Goal: Task Accomplishment & Management: Manage account settings

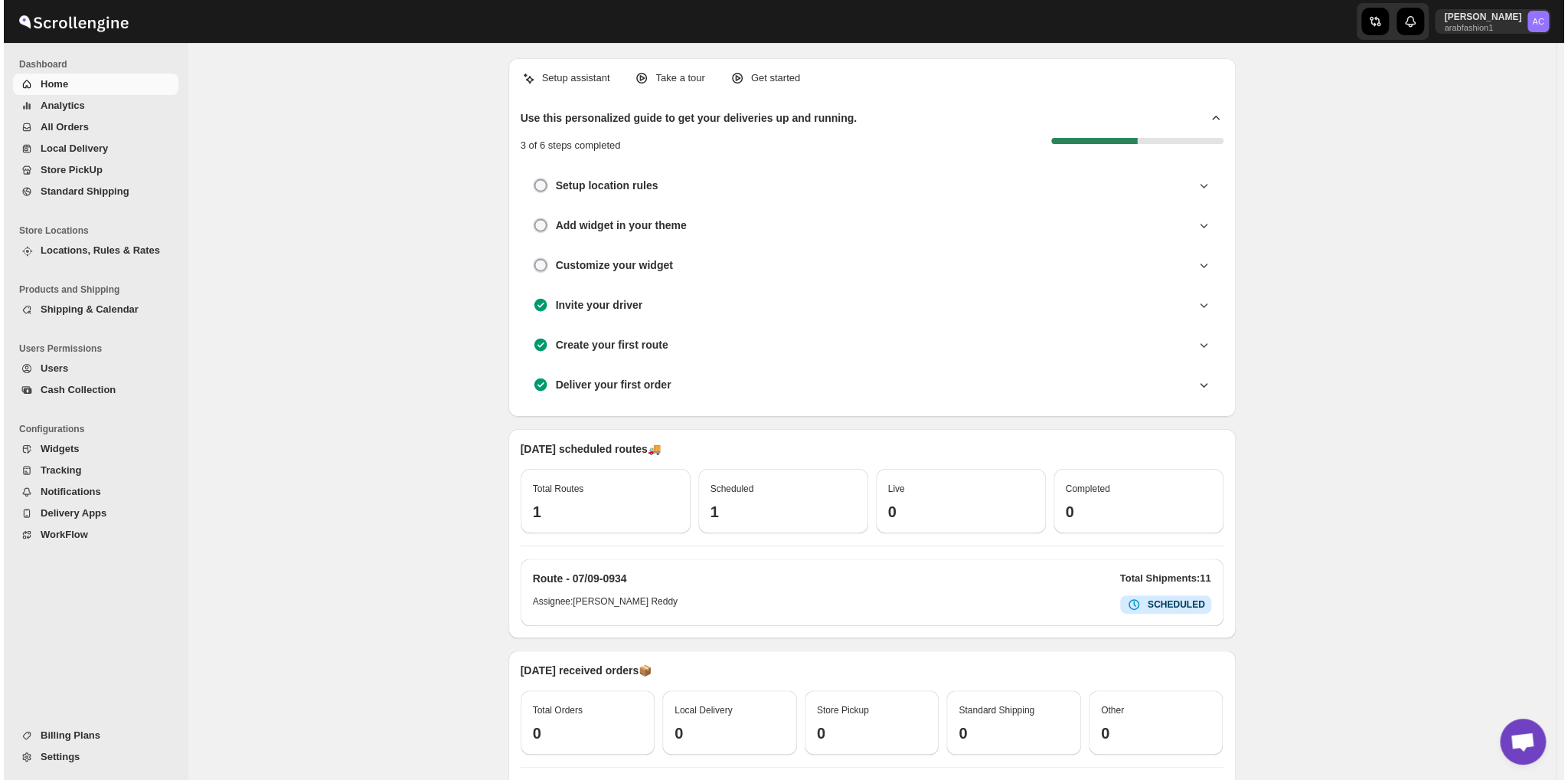
scroll to position [4961, 0]
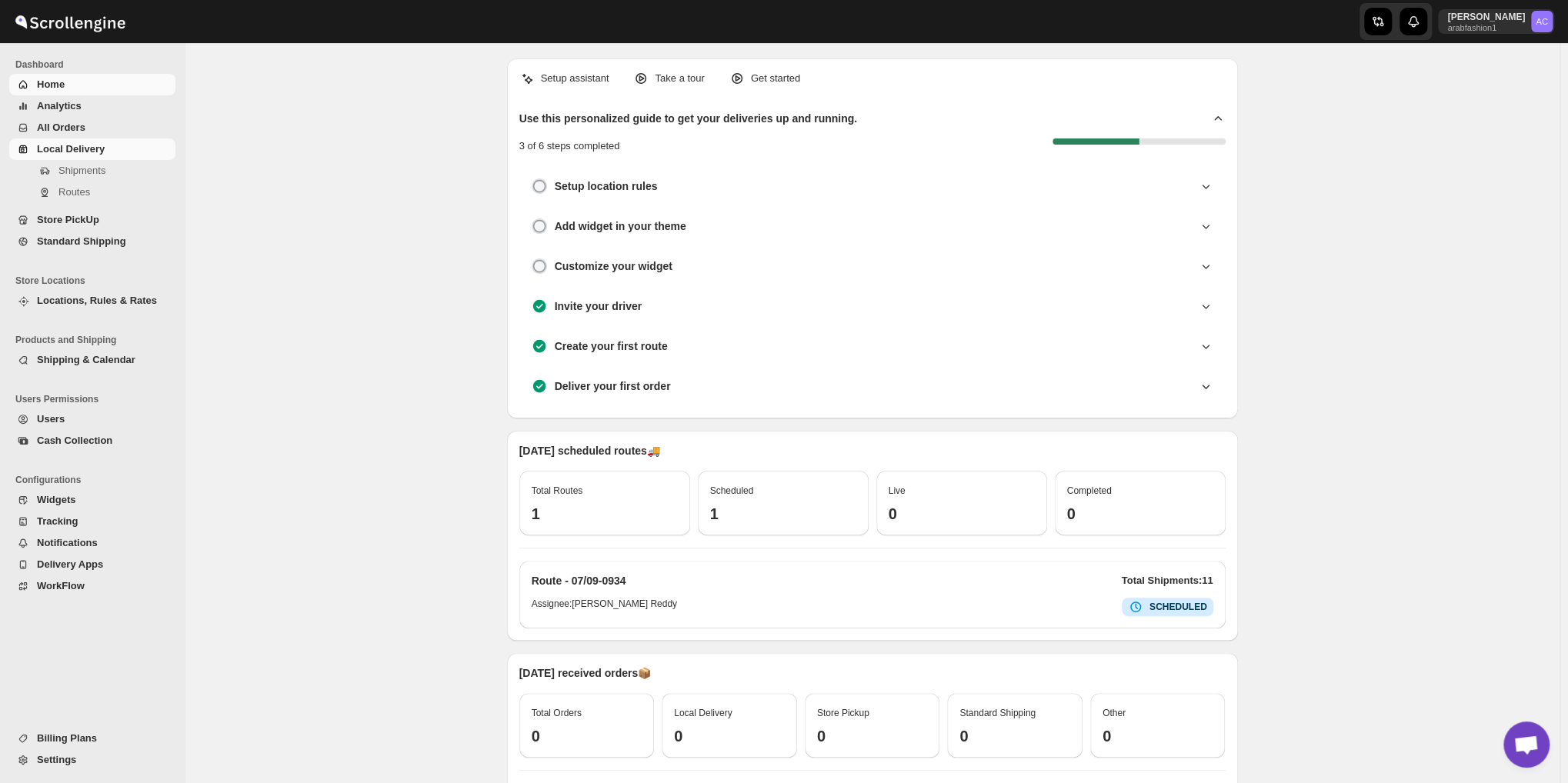
click at [55, 144] on span "Local Delivery" at bounding box center [70, 148] width 68 height 11
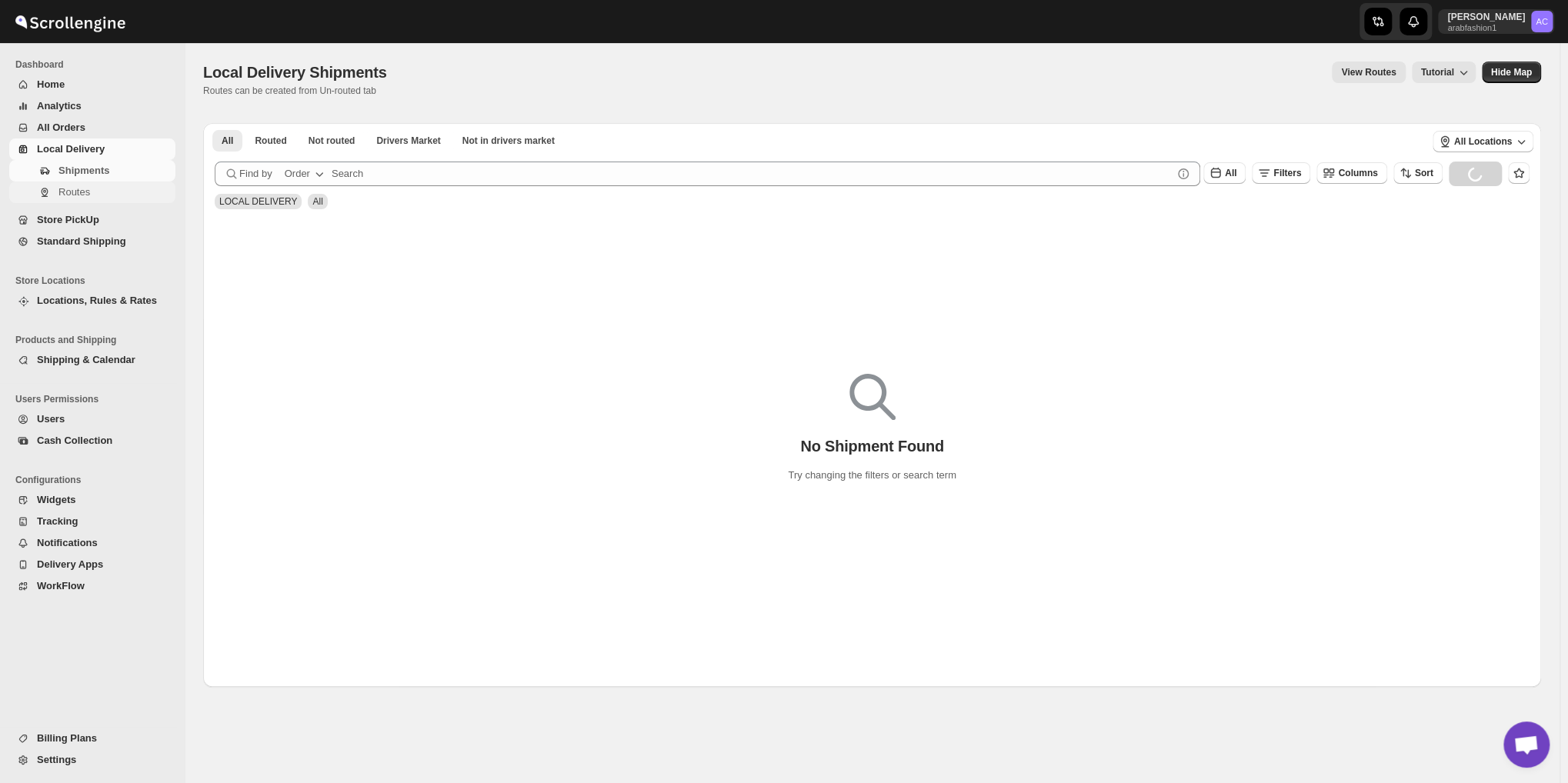
click at [95, 184] on span "Routes" at bounding box center [115, 191] width 114 height 15
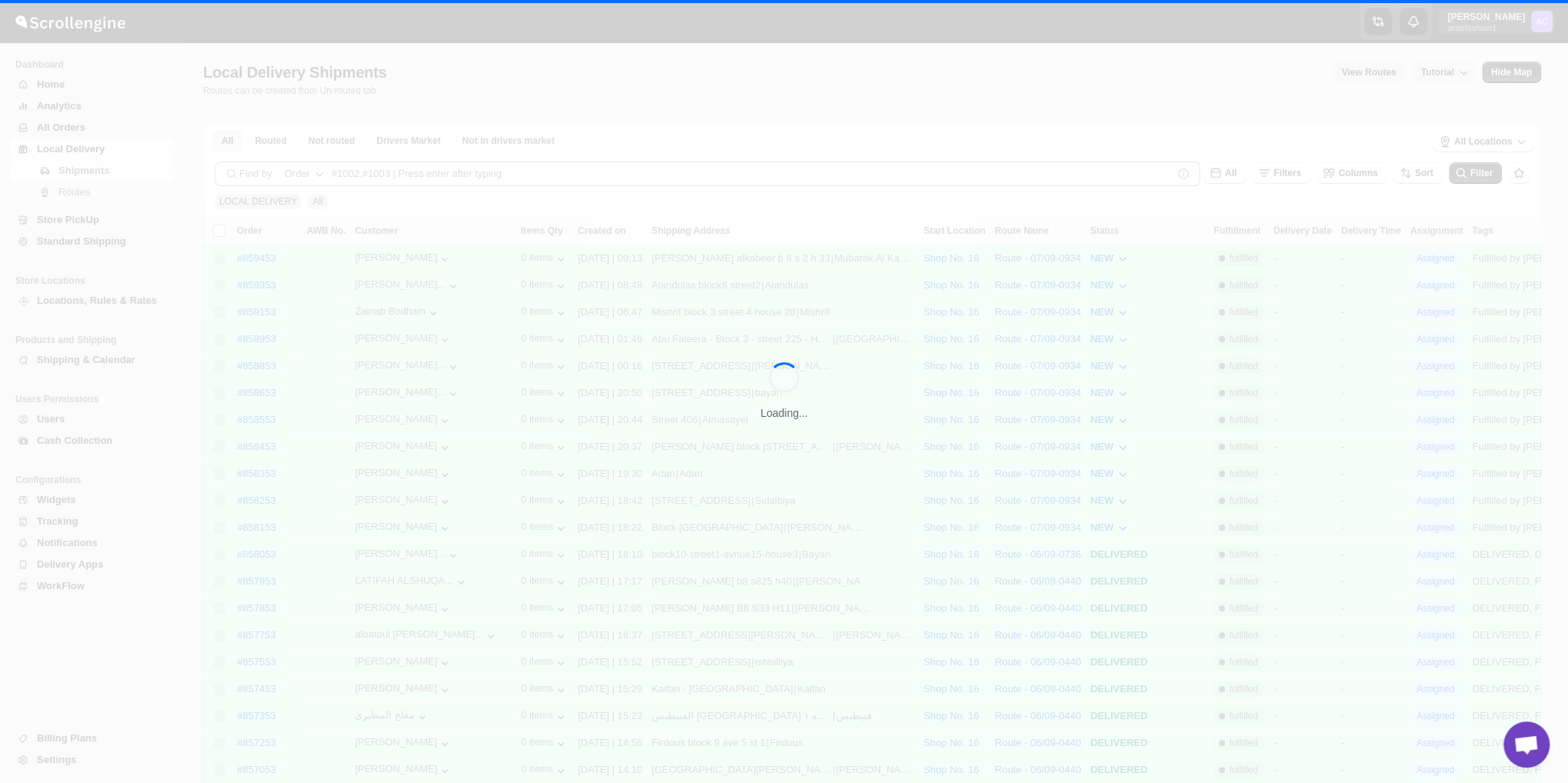
click at [81, 189] on div "Loading..." at bounding box center [784, 392] width 1568 height 783
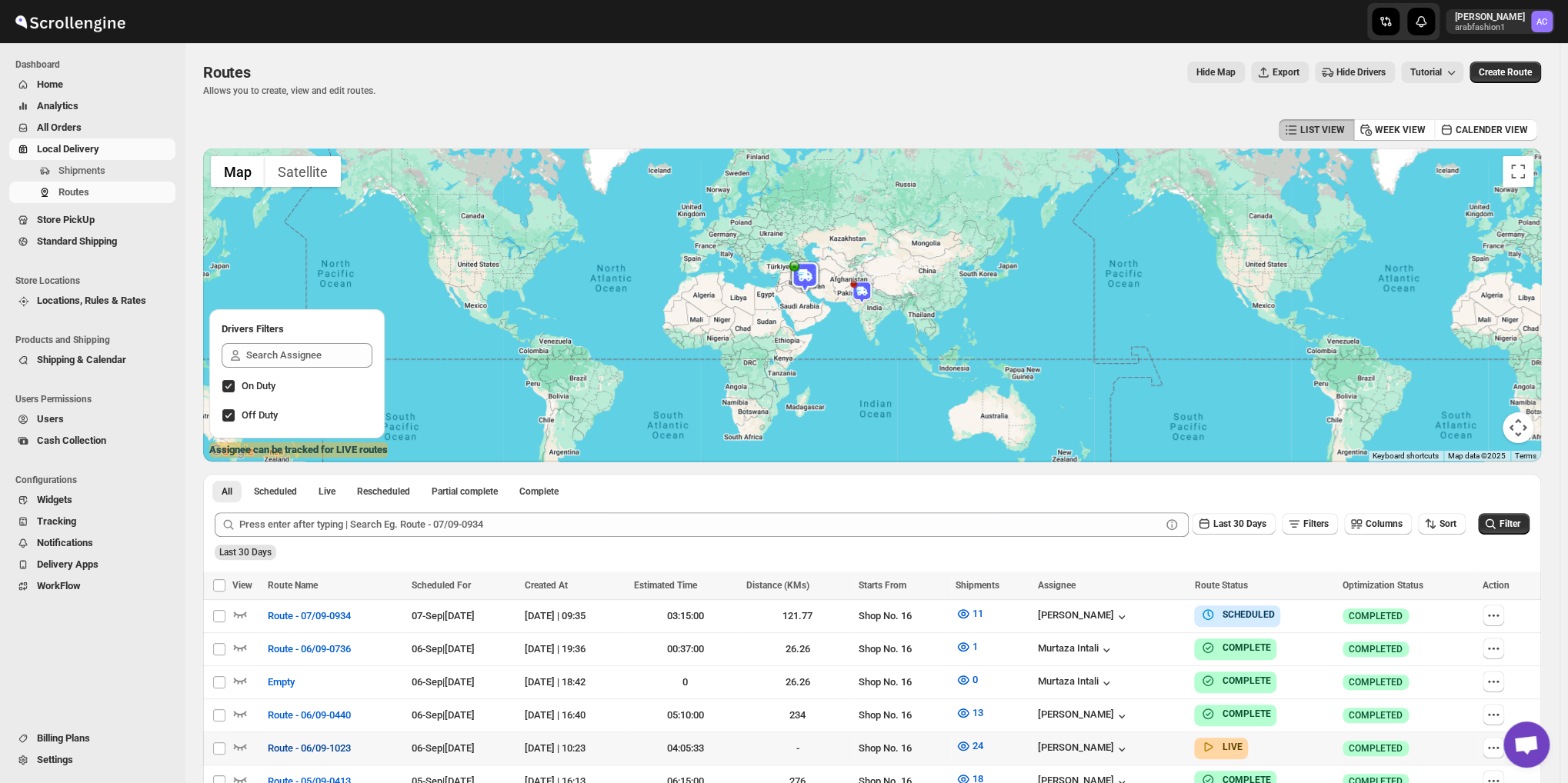
click at [298, 741] on span "Route - 06/09-1023" at bounding box center [309, 748] width 83 height 15
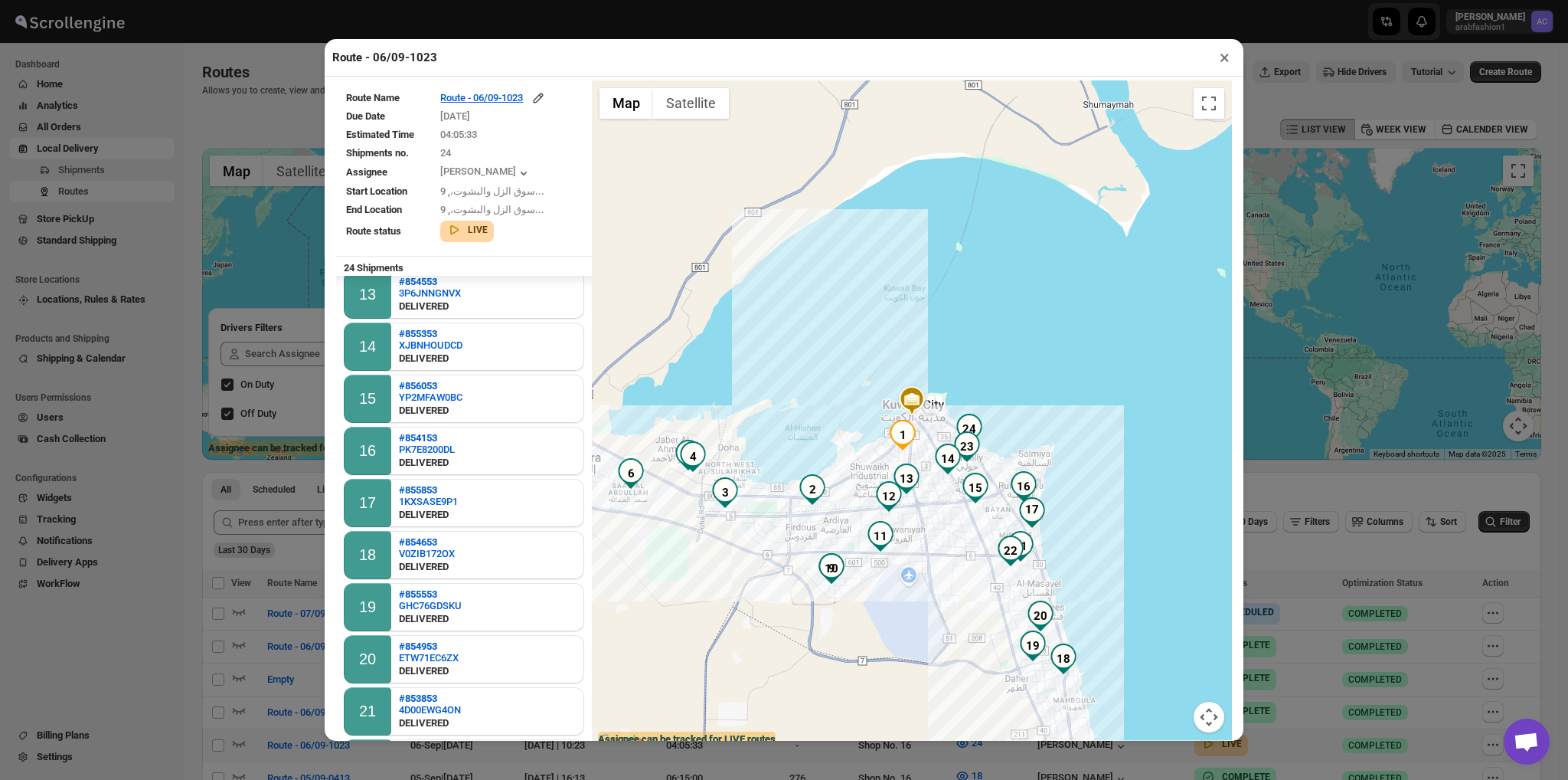
scroll to position [786, 0]
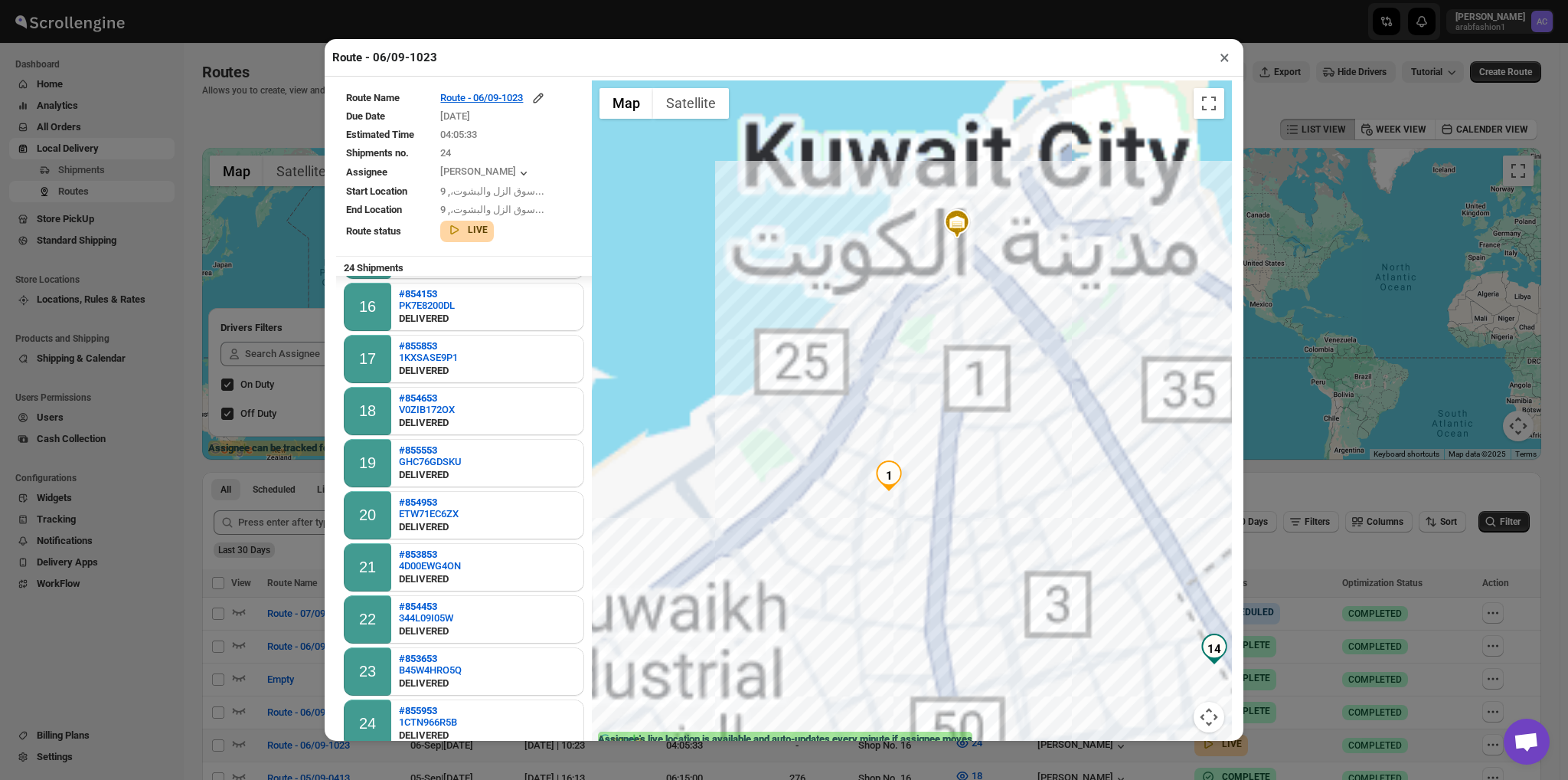
click at [897, 446] on div "To navigate, press the arrow keys." at bounding box center [912, 415] width 640 height 670
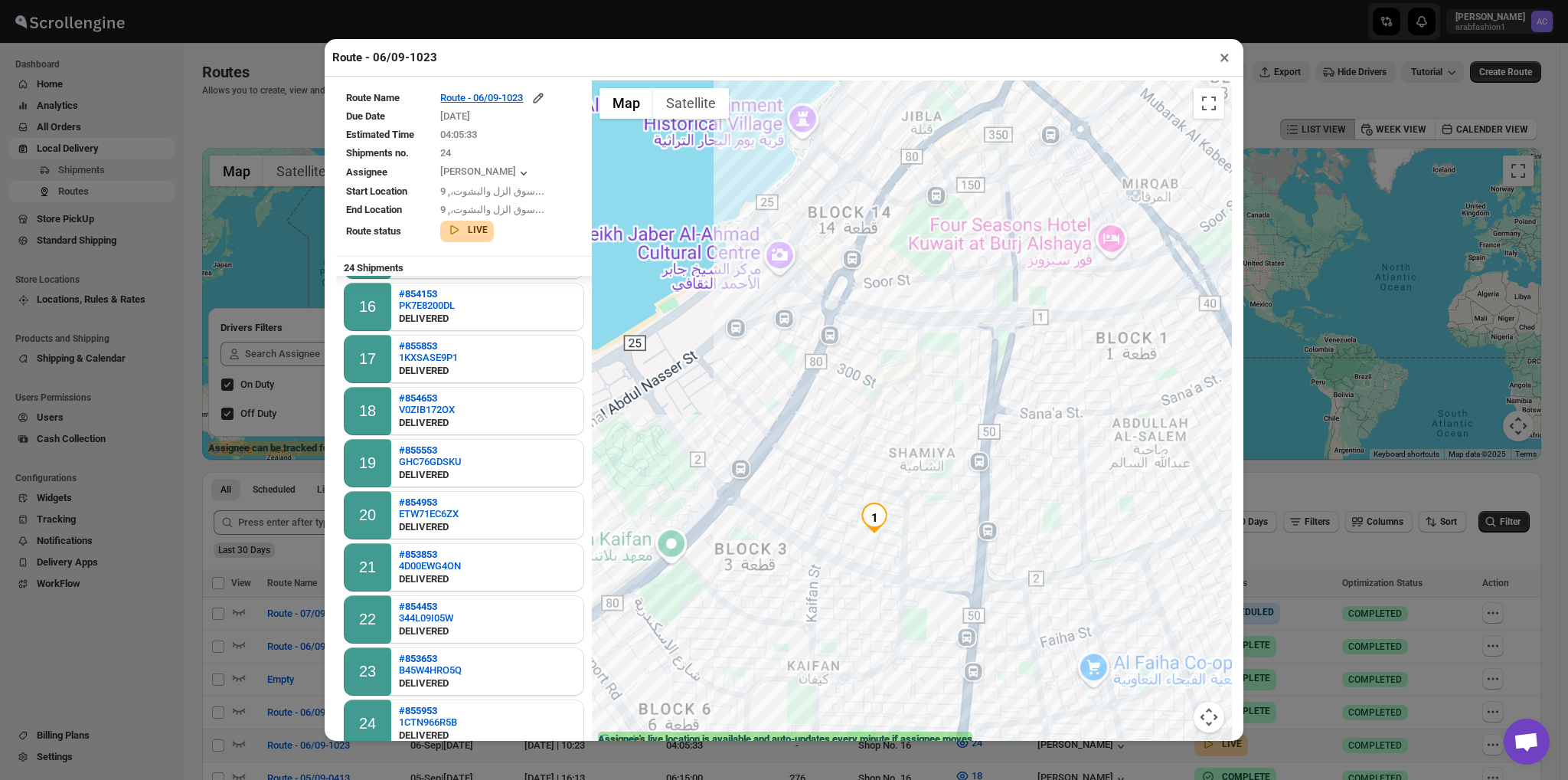
click at [897, 446] on div at bounding box center [912, 415] width 640 height 670
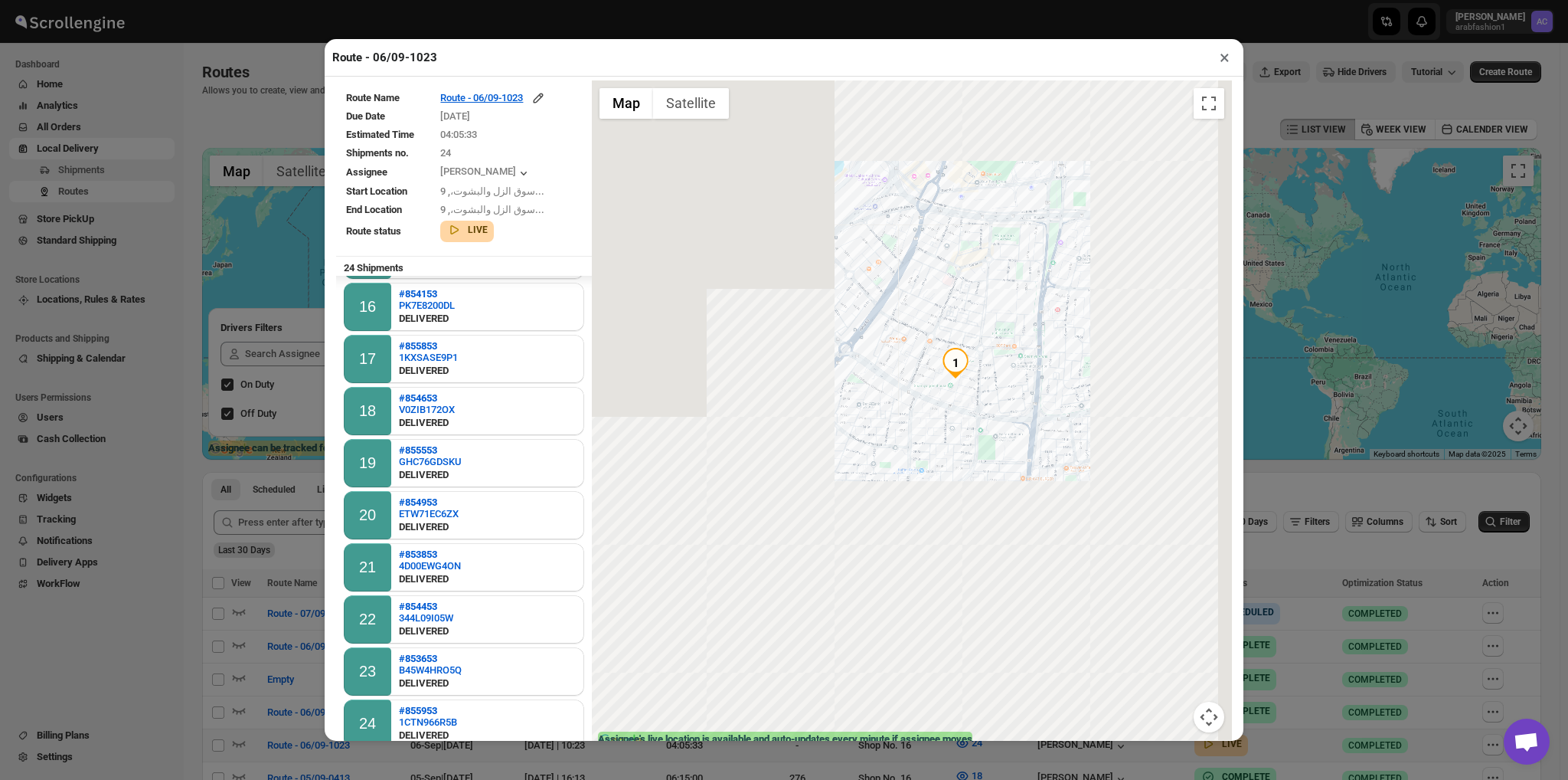
drag, startPoint x: 846, startPoint y: 504, endPoint x: 956, endPoint y: 332, distance: 204.2
click at [956, 332] on div at bounding box center [912, 415] width 640 height 670
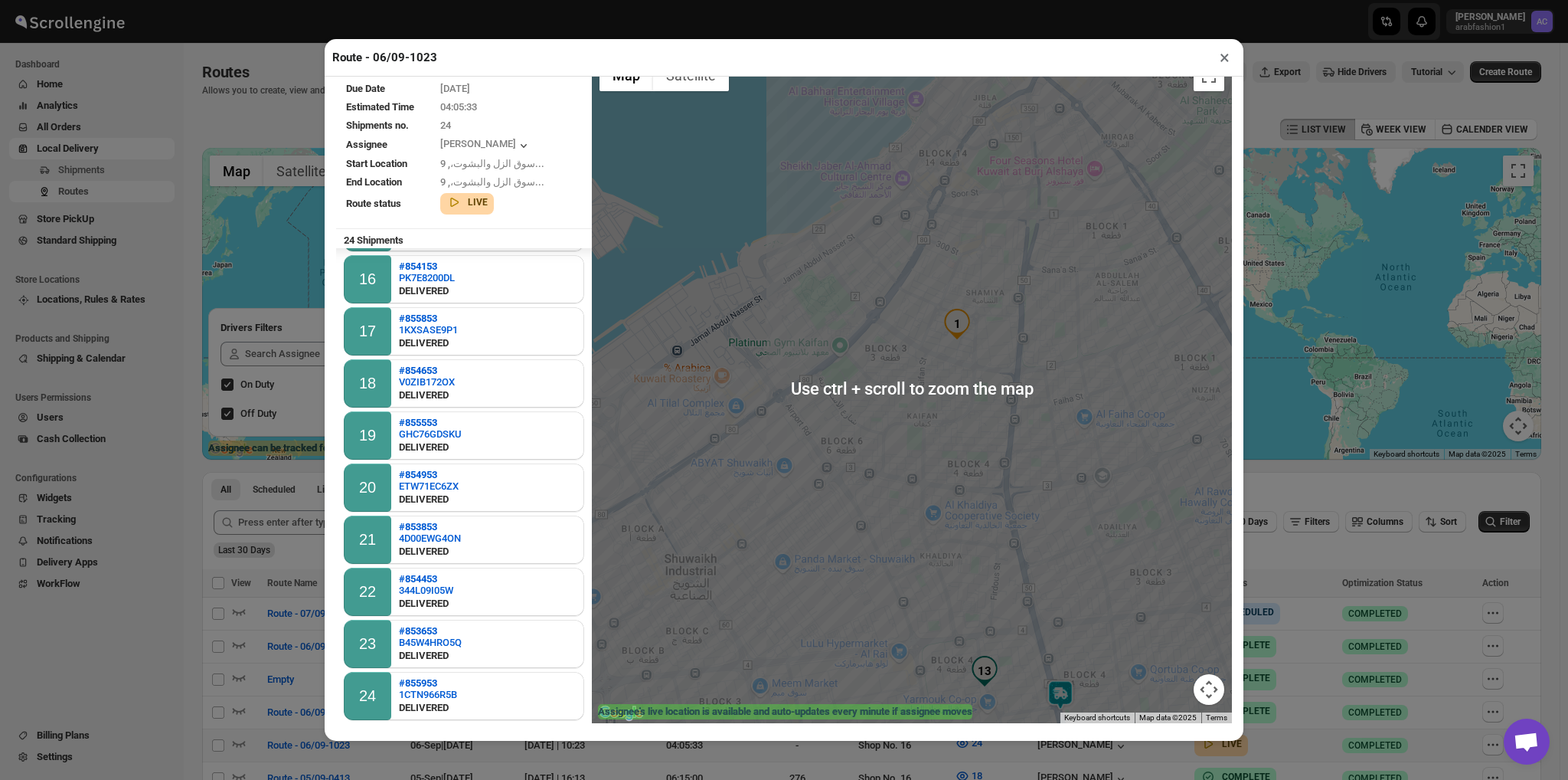
scroll to position [29, 0]
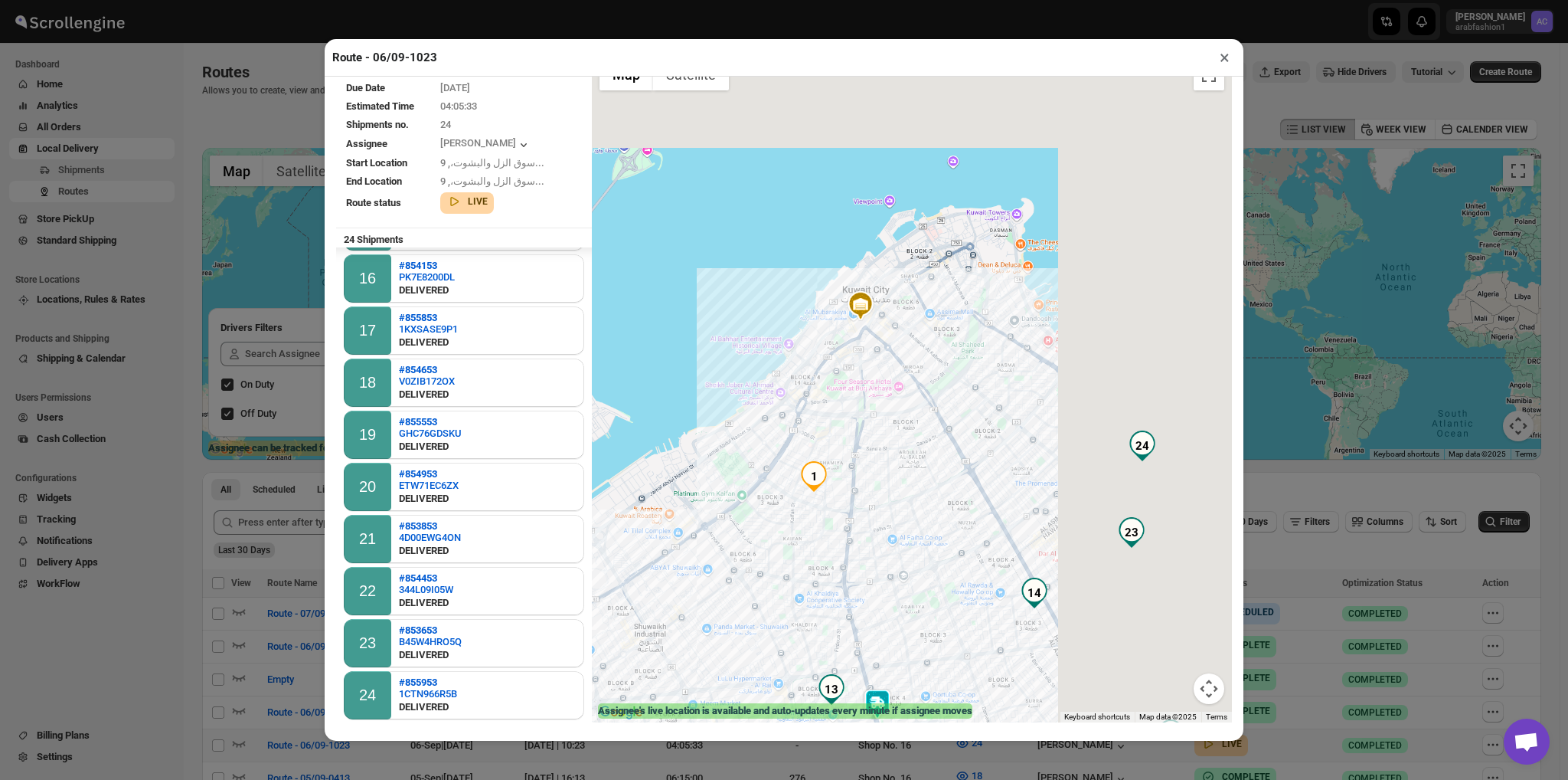
drag, startPoint x: 851, startPoint y: 389, endPoint x: 745, endPoint y: 525, distance: 172.4
click at [745, 525] on div at bounding box center [912, 388] width 640 height 670
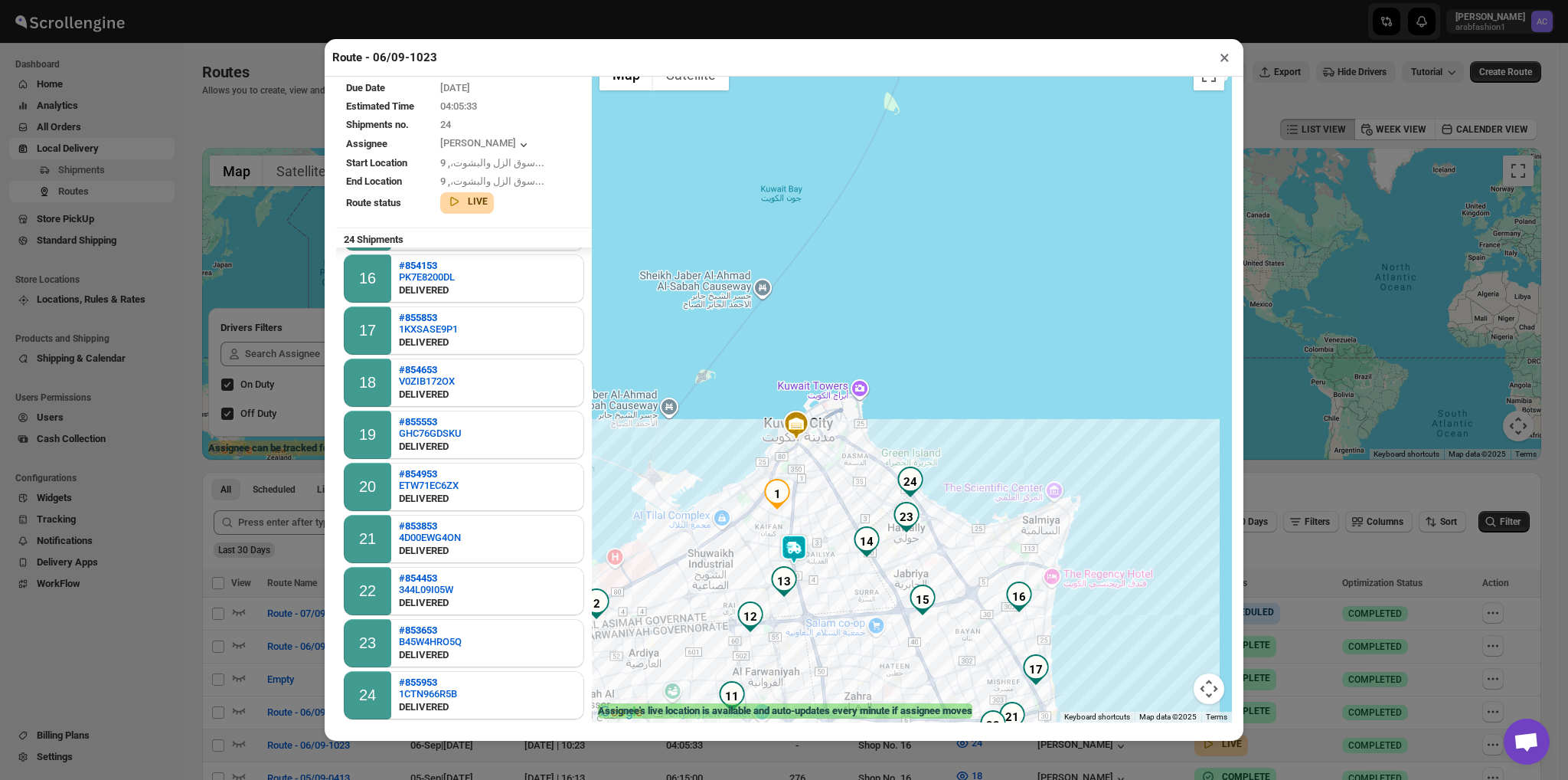
click at [1222, 63] on button "×" at bounding box center [1225, 57] width 22 height 21
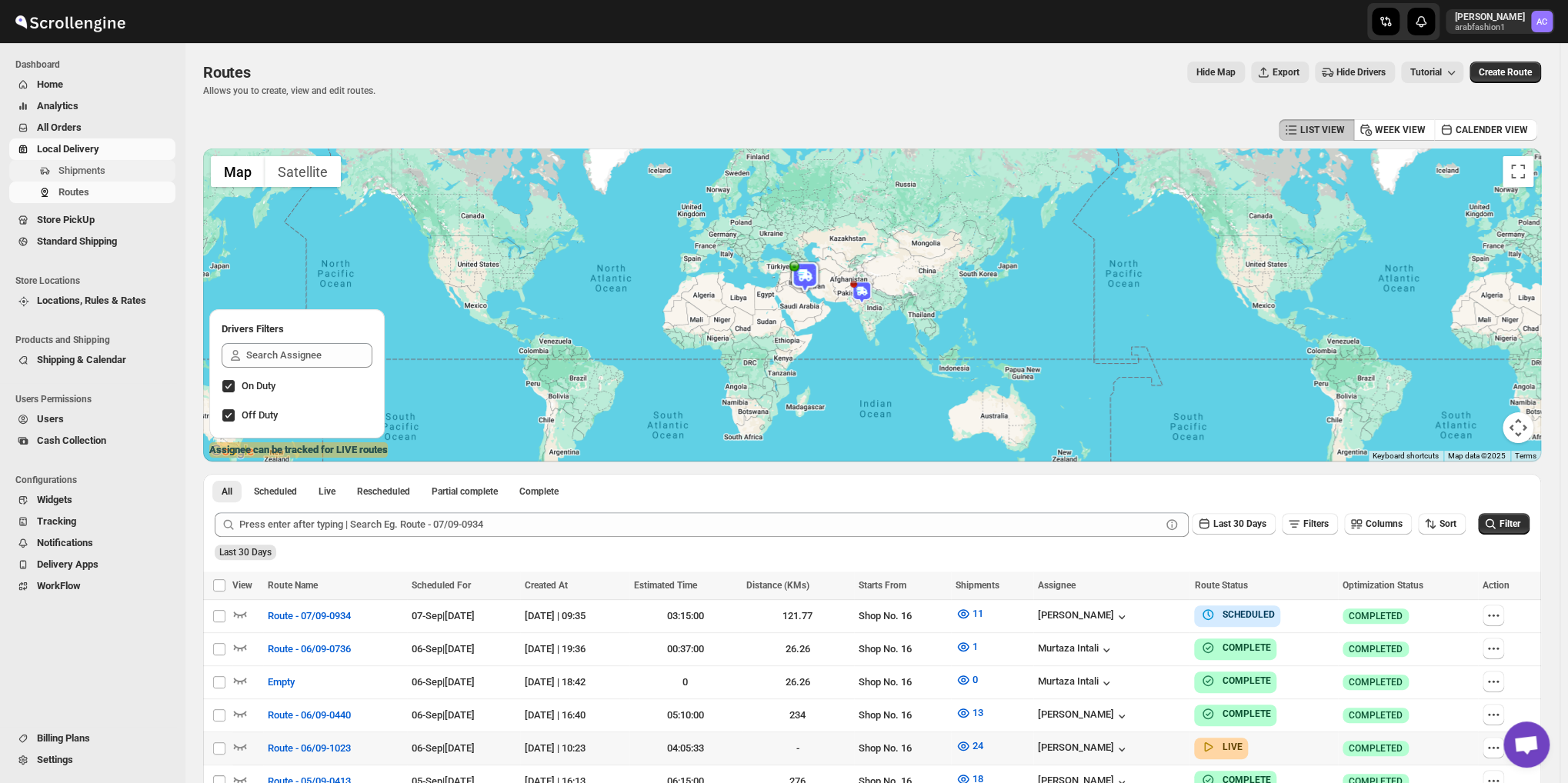
click at [101, 172] on span "Shipments" at bounding box center [81, 170] width 47 height 11
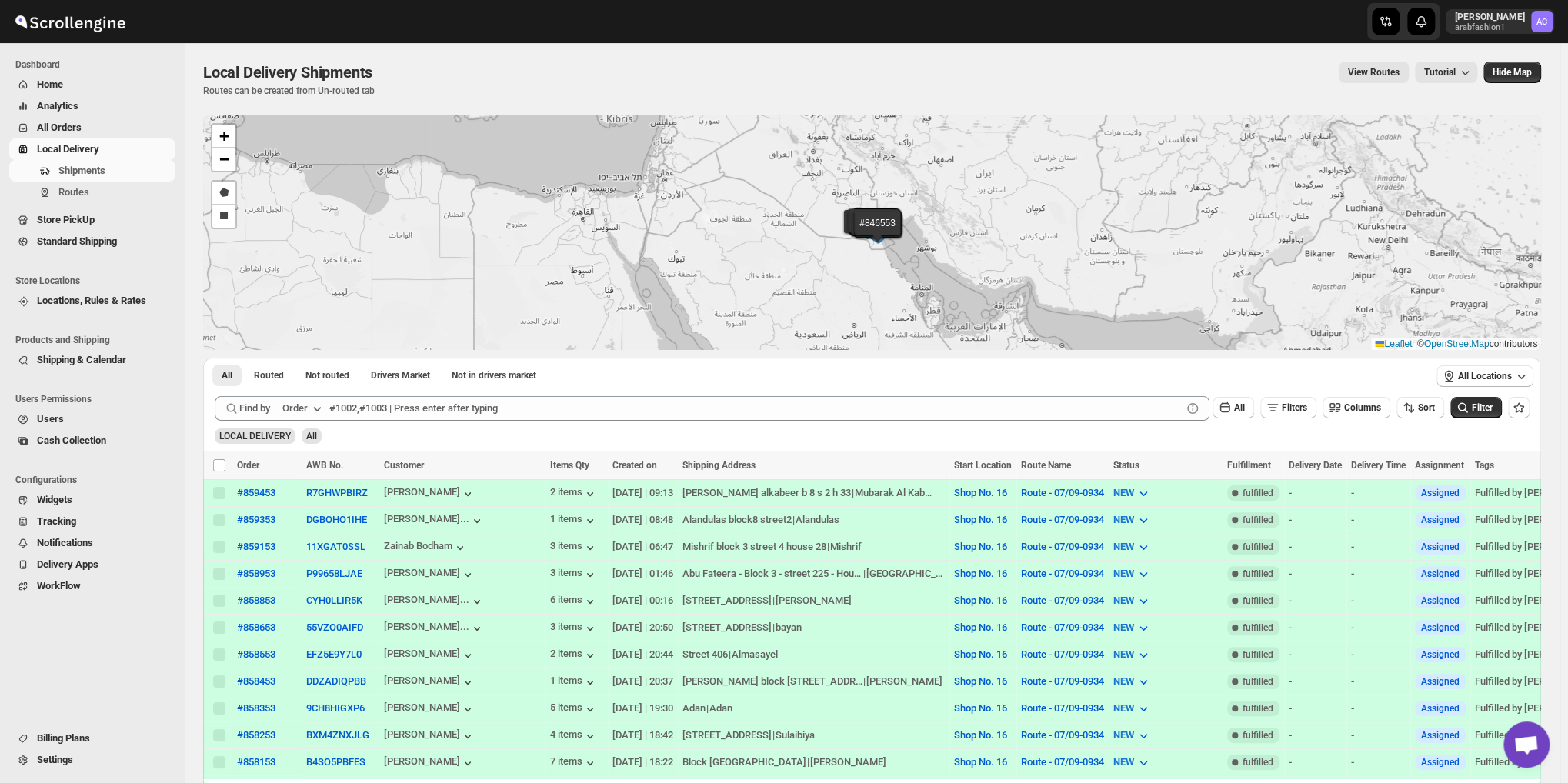
click at [44, 420] on span "Users" at bounding box center [50, 419] width 27 height 11
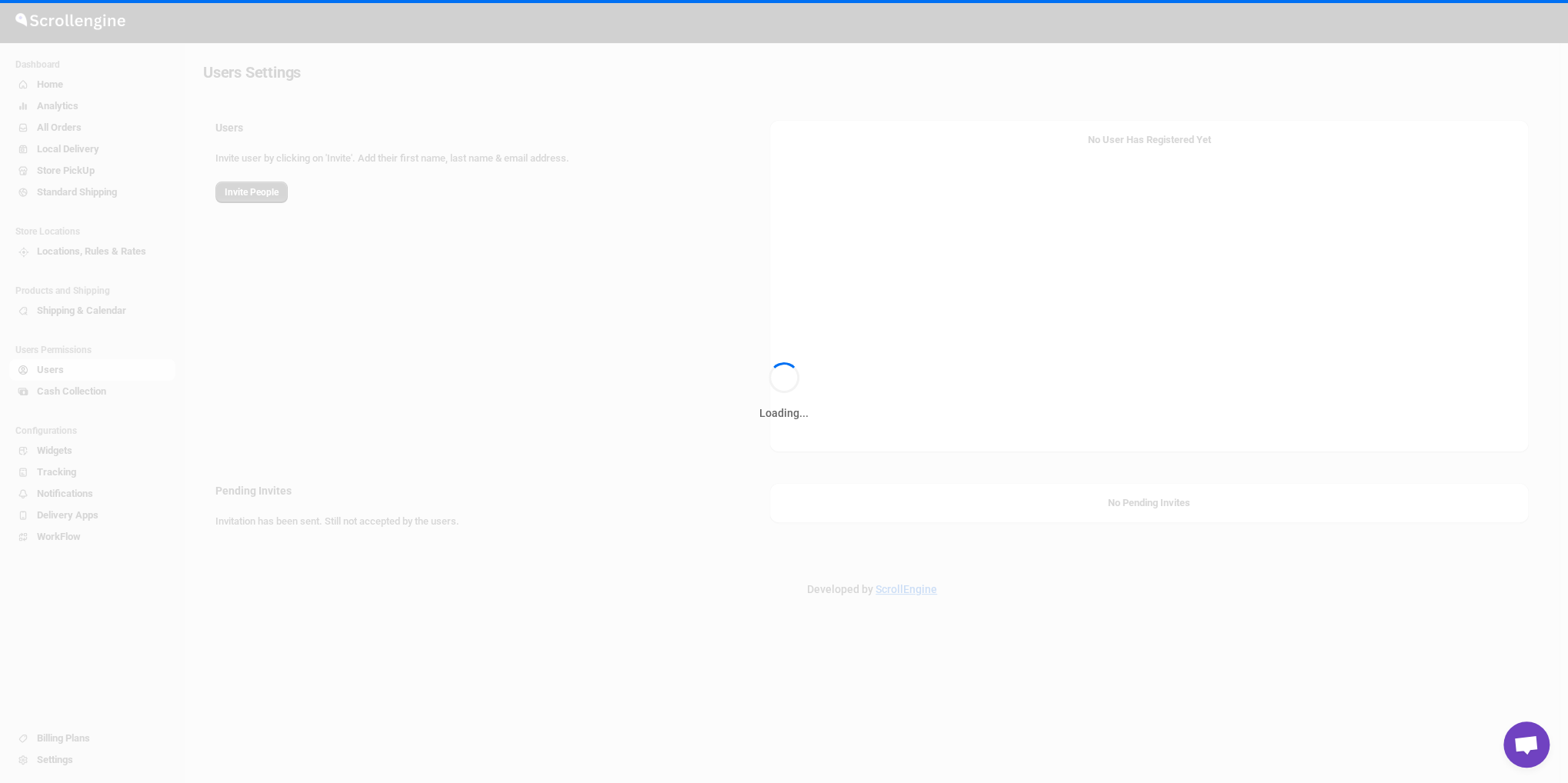
select select "637b767fbaab0276b10c91d5"
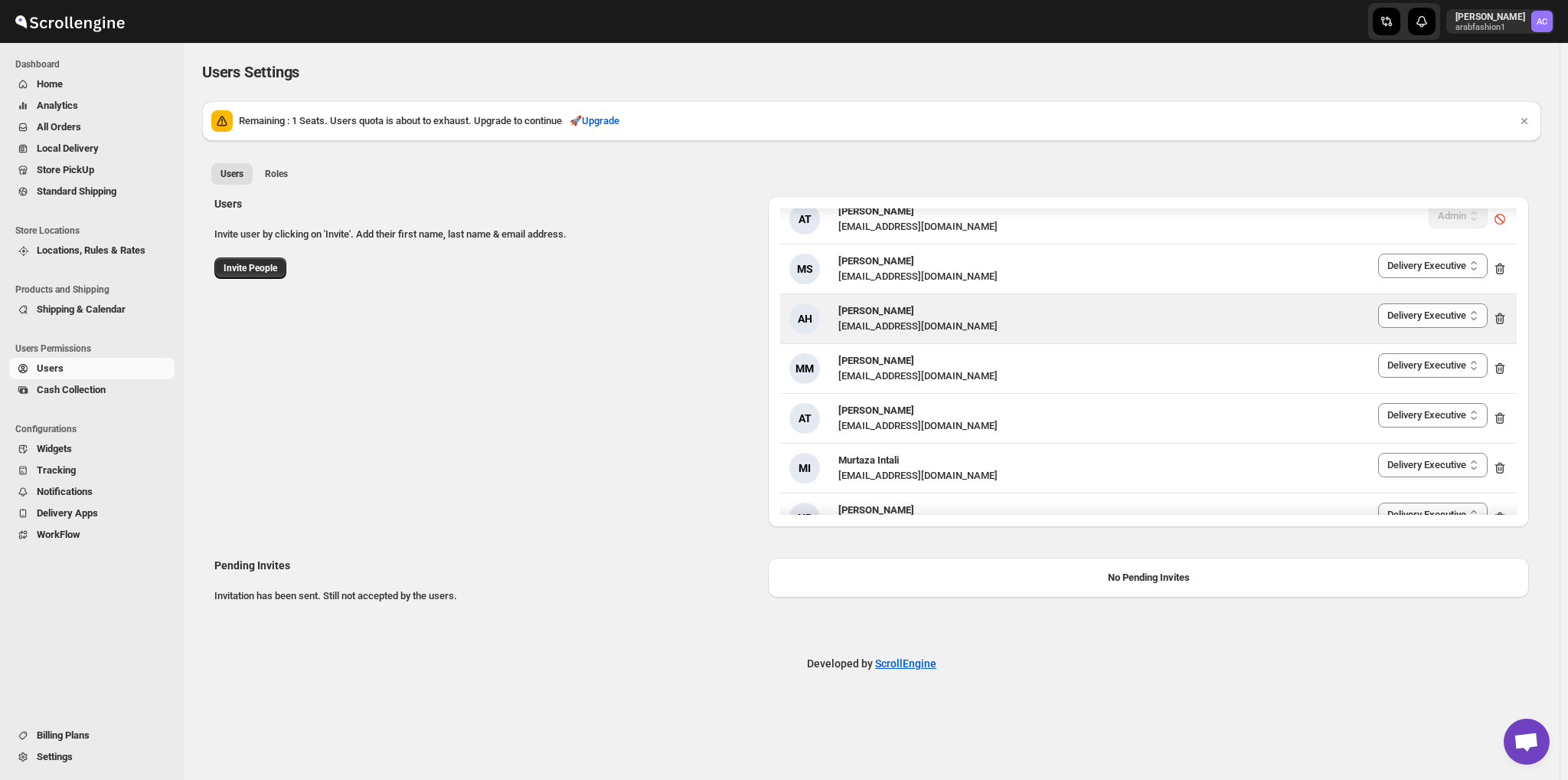
scroll to position [90, 0]
